Goal: Navigation & Orientation: Find specific page/section

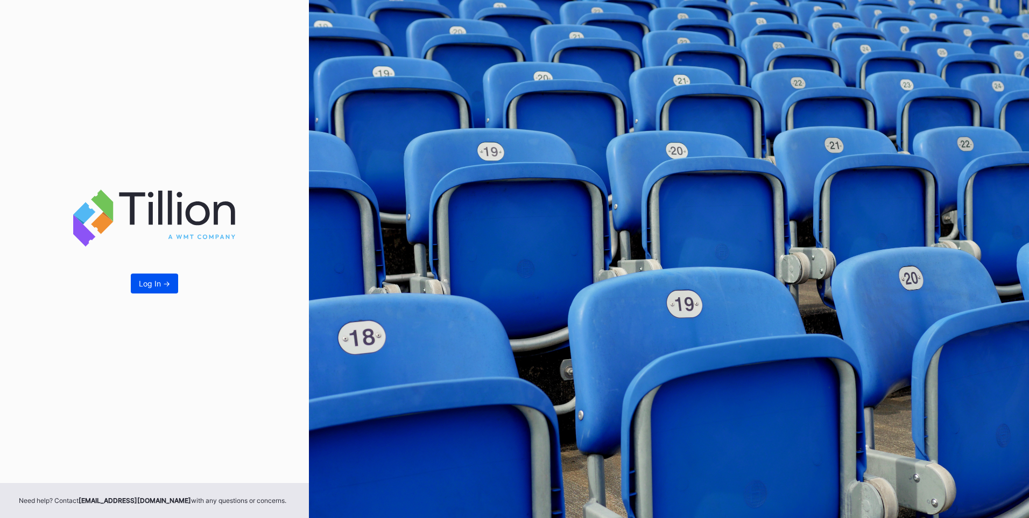
click at [153, 280] on div "Log In ->" at bounding box center [154, 283] width 31 height 9
click at [154, 290] on button "Log In ->" at bounding box center [154, 283] width 47 height 20
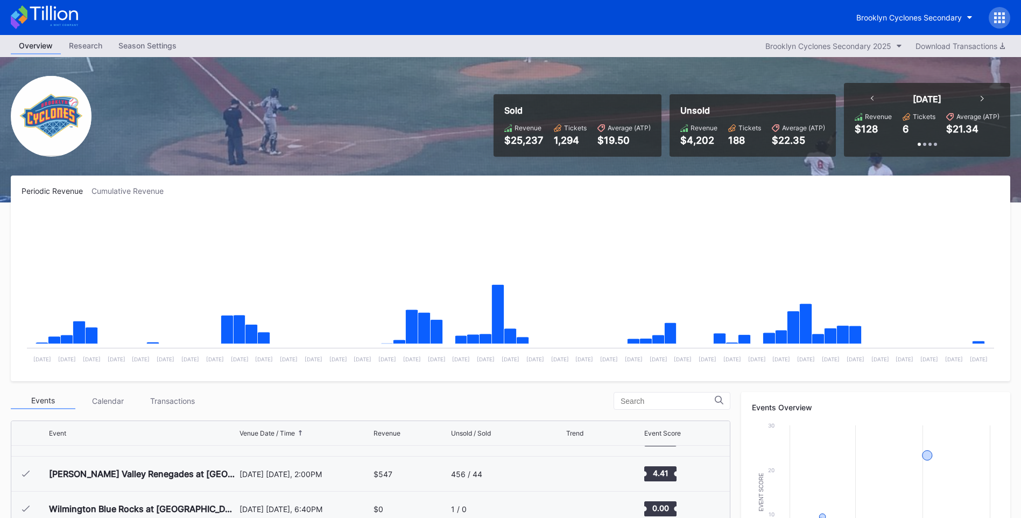
scroll to position [840, 0]
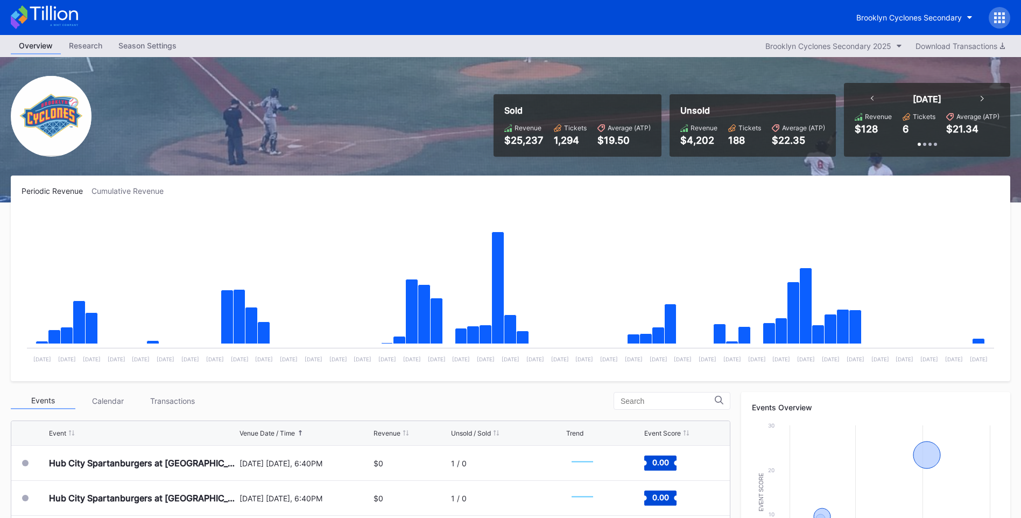
click at [126, 233] on rect "Chart title" at bounding box center [511, 289] width 978 height 161
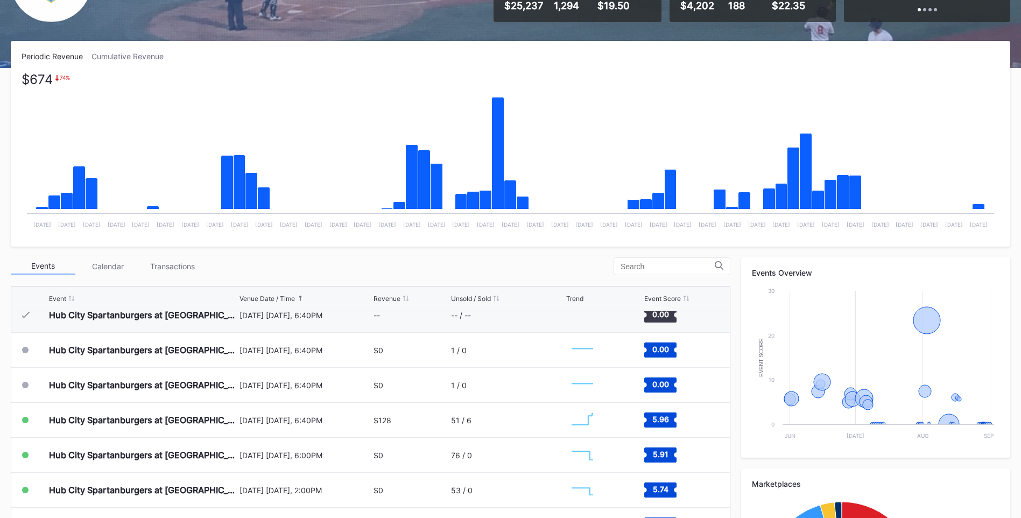
scroll to position [108, 0]
